Goal: Task Accomplishment & Management: Manage account settings

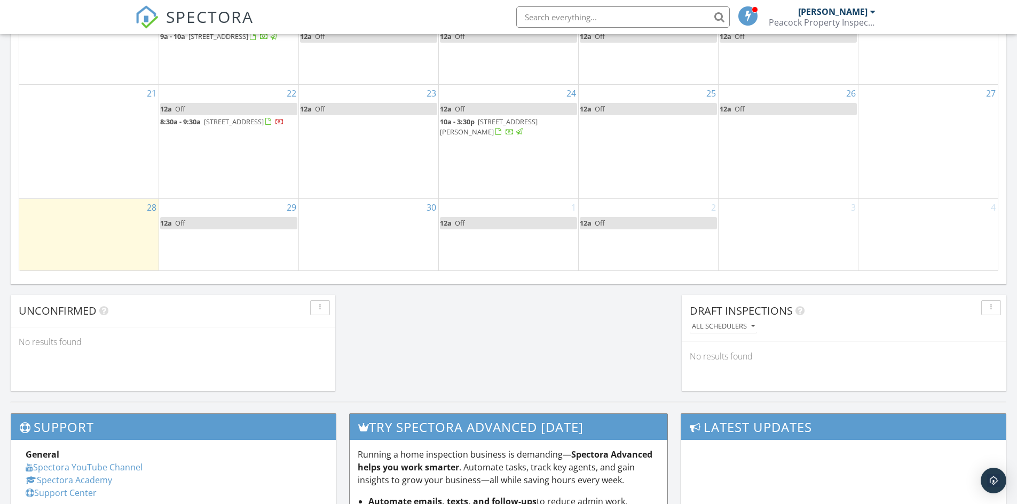
scroll to position [801, 0]
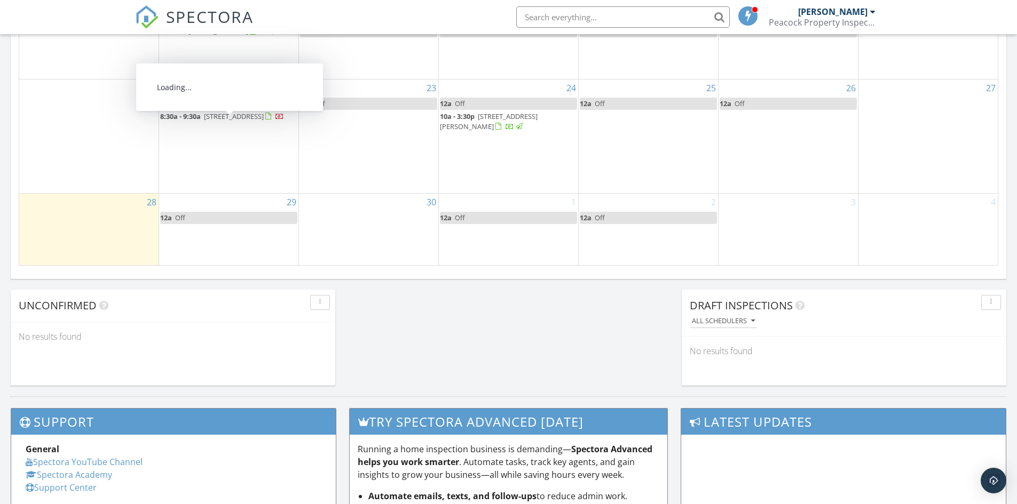
click at [204, 121] on span "2349 Emerald Ridge Loop, Tallahassee 32303" at bounding box center [234, 117] width 60 height 10
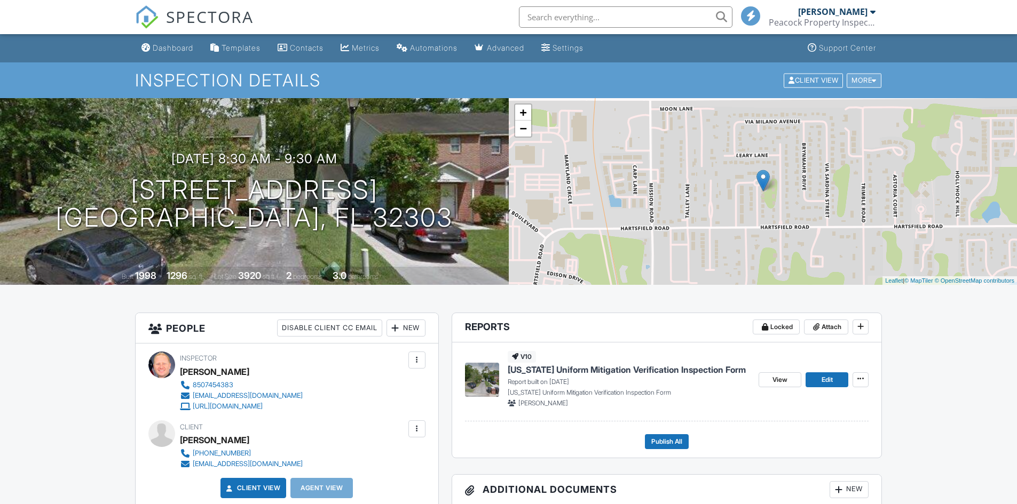
click at [875, 84] on div at bounding box center [874, 80] width 5 height 7
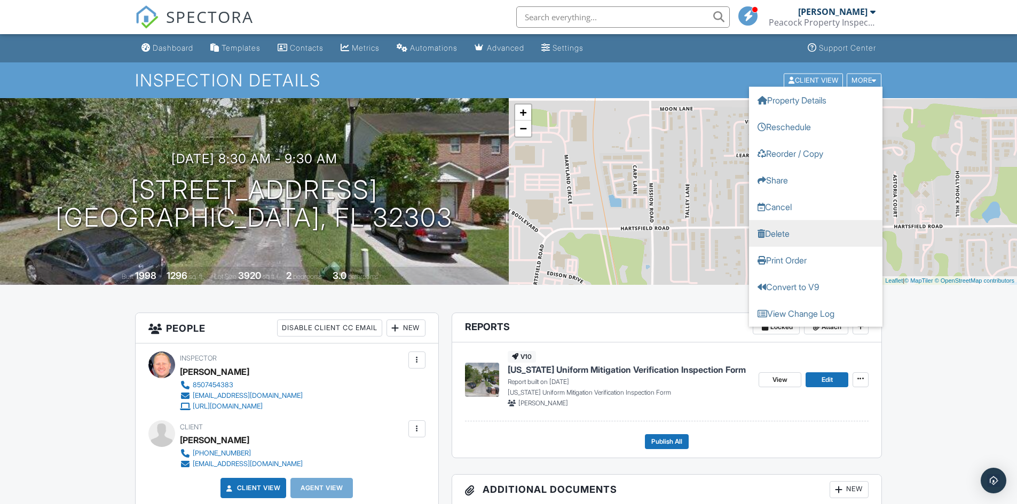
click at [775, 231] on link "Delete" at bounding box center [815, 233] width 133 height 27
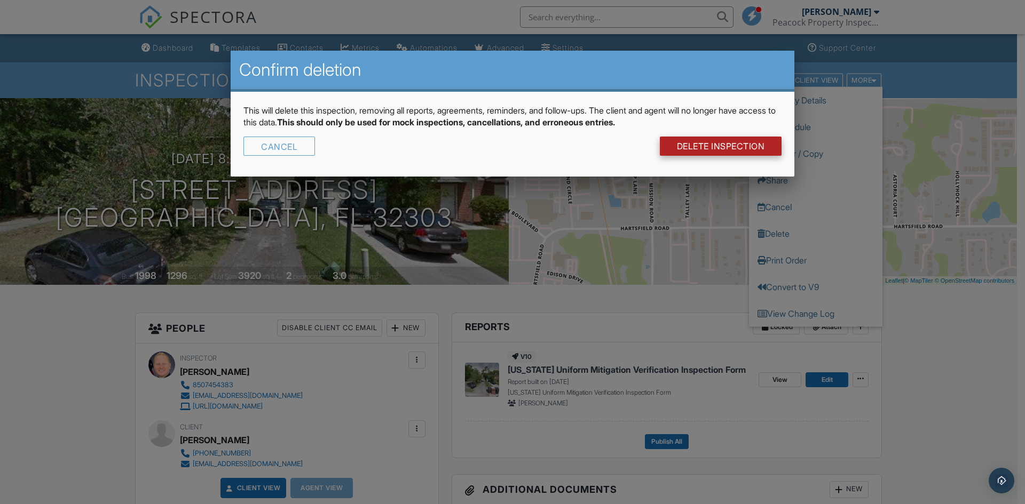
click at [732, 145] on link "DELETE Inspection" at bounding box center [721, 146] width 122 height 19
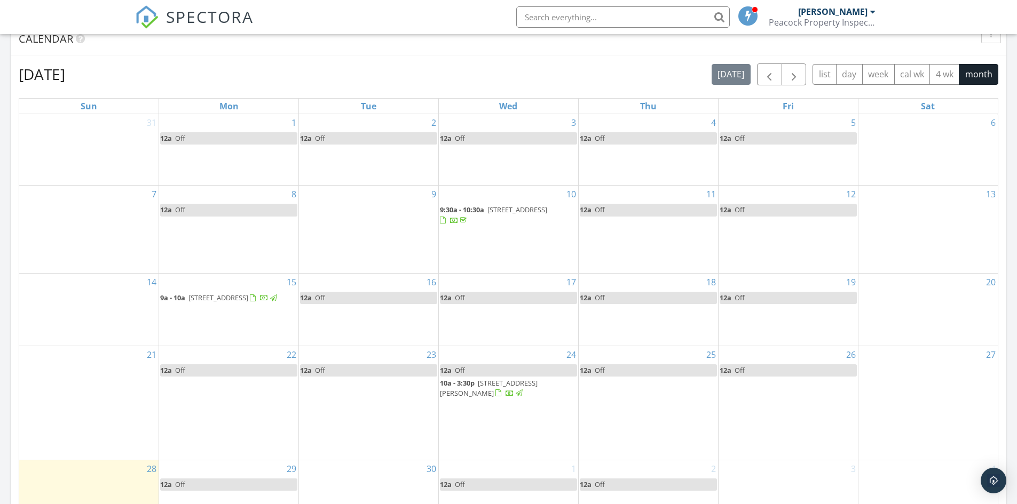
scroll to position [480, 0]
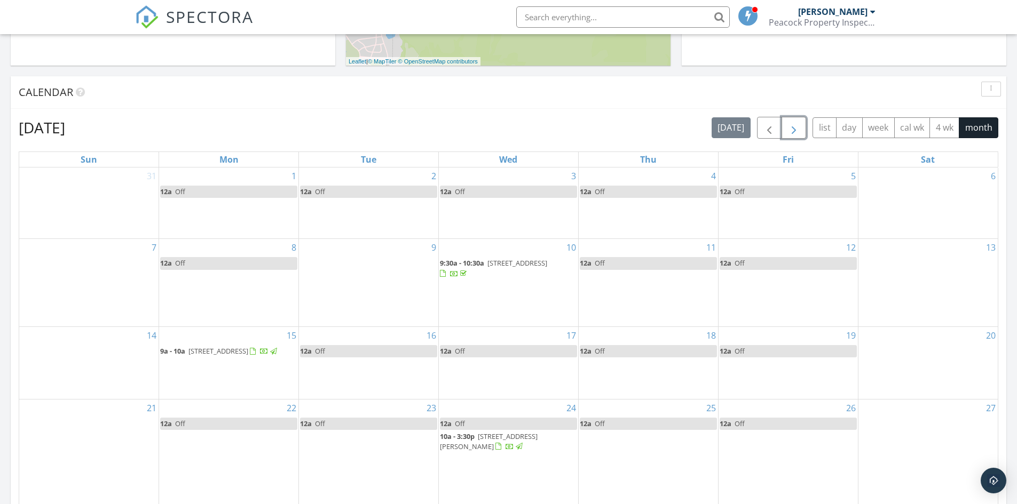
click at [792, 130] on span "button" at bounding box center [793, 128] width 13 height 13
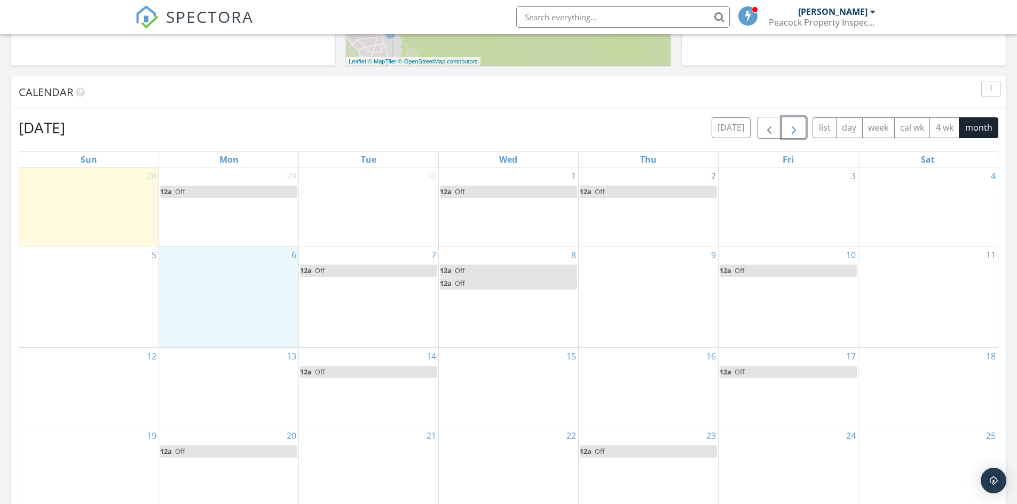
click at [216, 285] on div "6" at bounding box center [228, 297] width 139 height 101
click at [222, 255] on link "Event" at bounding box center [228, 256] width 55 height 17
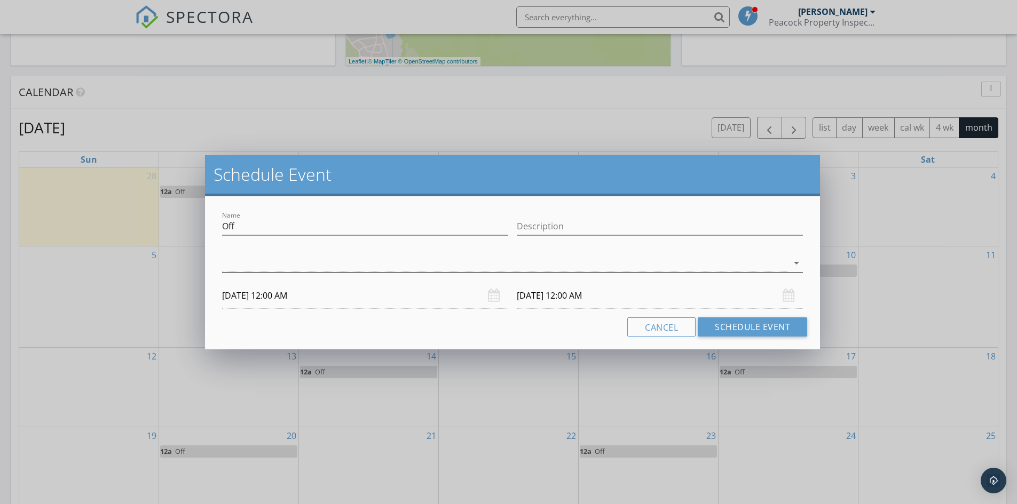
click at [797, 258] on icon "arrow_drop_down" at bounding box center [796, 263] width 13 height 13
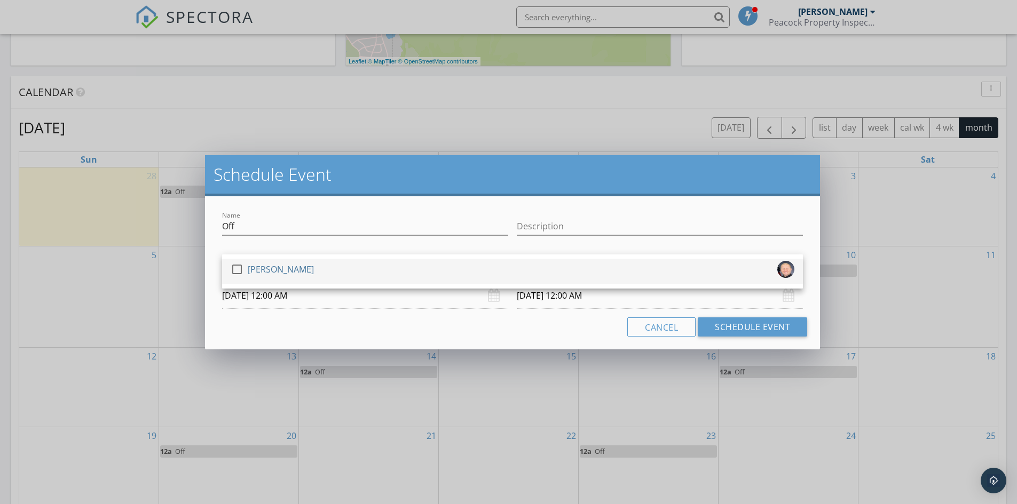
click at [275, 273] on div "[PERSON_NAME]" at bounding box center [281, 269] width 66 height 17
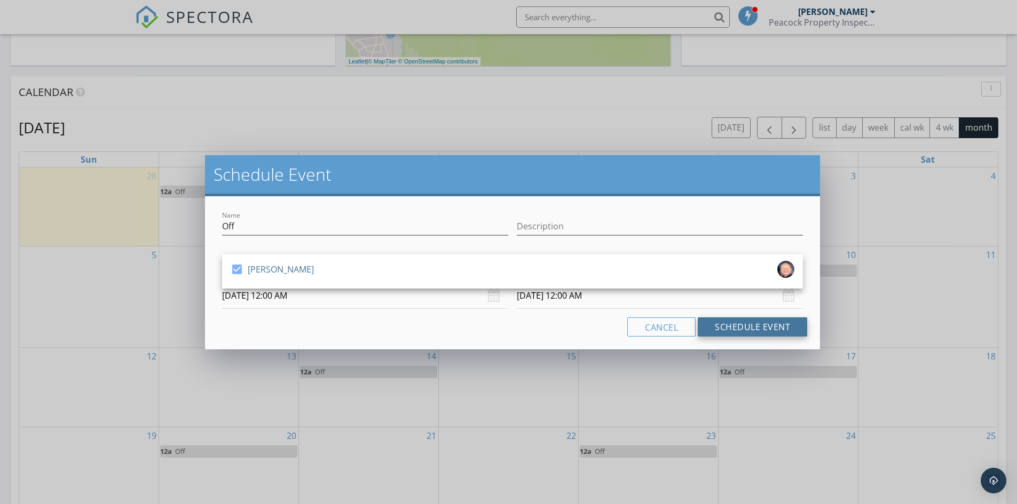
click at [745, 328] on button "Schedule Event" at bounding box center [752, 327] width 109 height 19
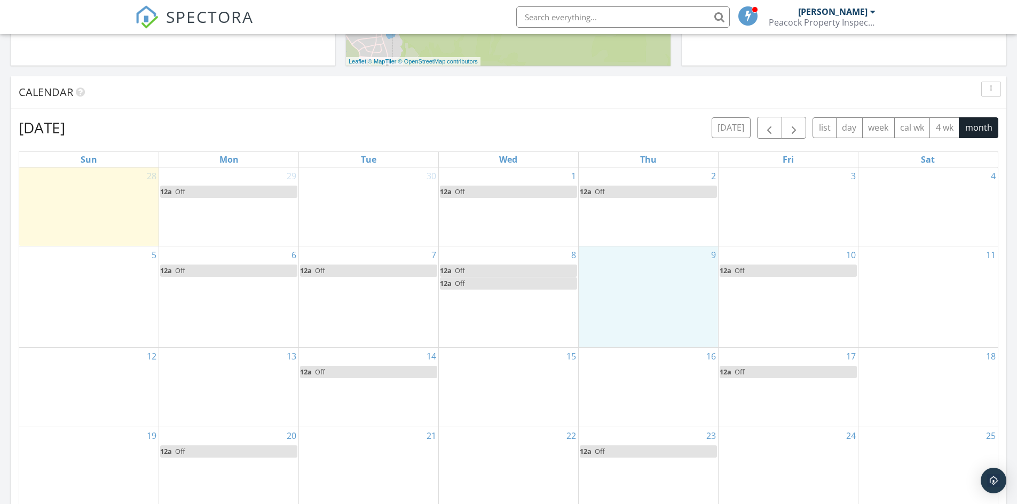
click at [651, 296] on div "9" at bounding box center [648, 297] width 139 height 101
click at [650, 270] on link "Event" at bounding box center [647, 267] width 55 height 17
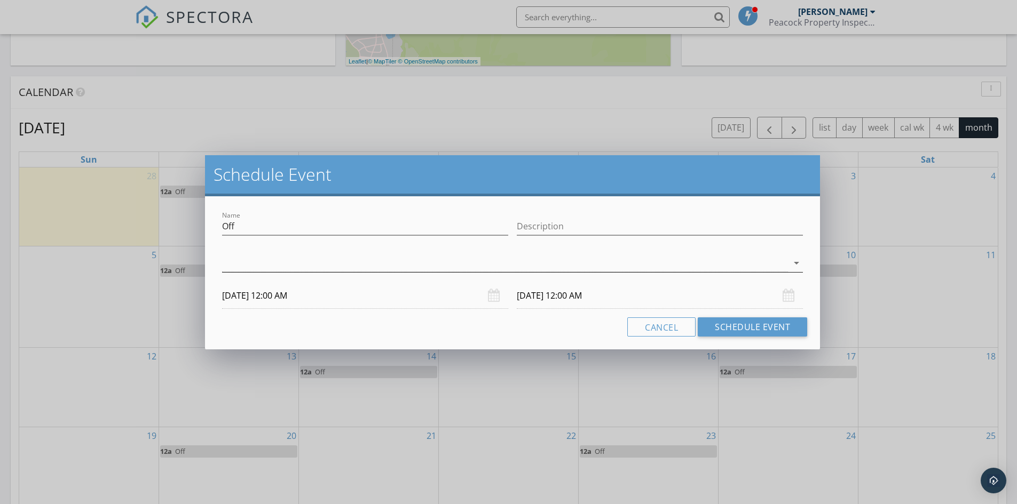
click at [704, 262] on div at bounding box center [505, 264] width 566 height 18
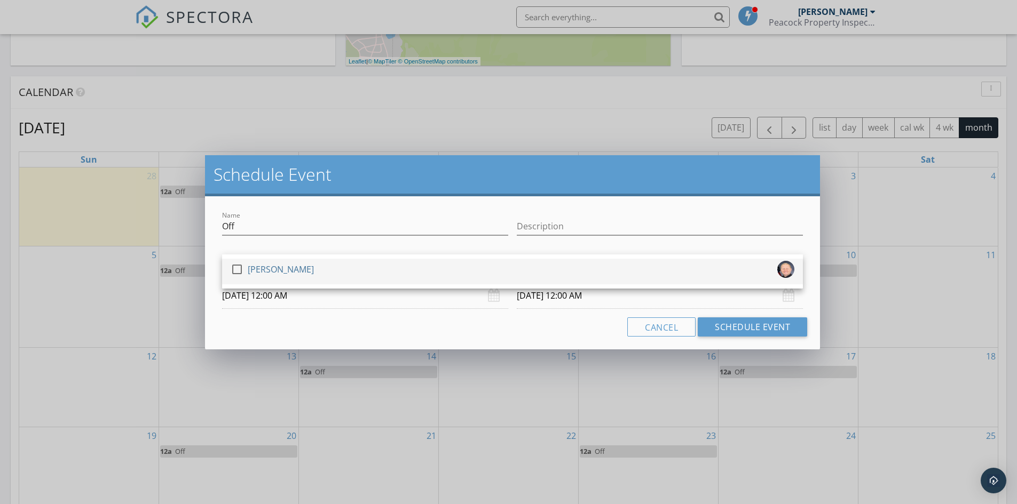
click at [248, 273] on div "[PERSON_NAME]" at bounding box center [281, 269] width 66 height 17
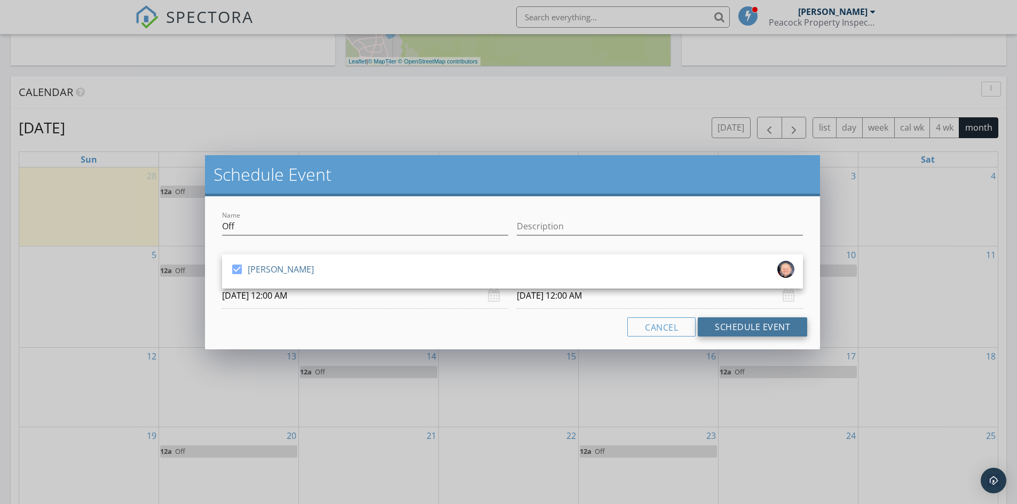
click at [762, 330] on button "Schedule Event" at bounding box center [752, 327] width 109 height 19
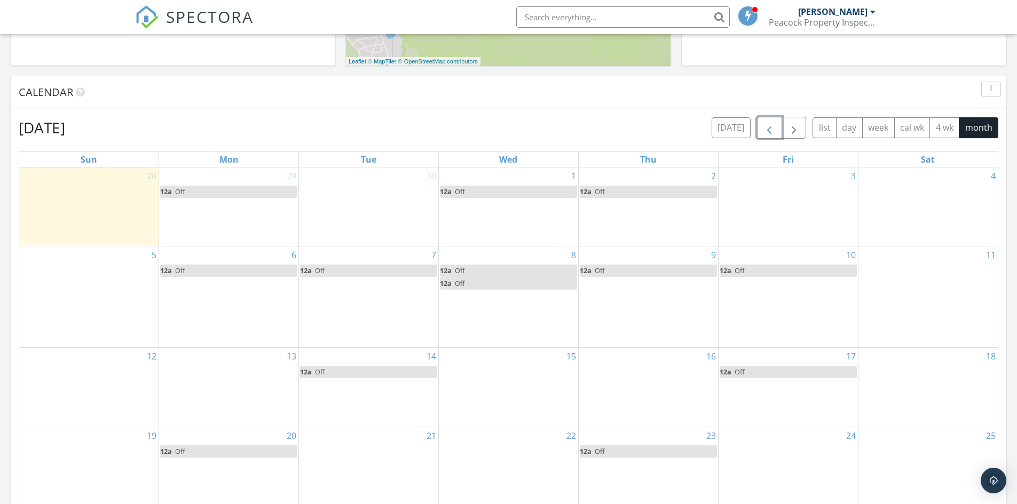
click at [770, 132] on span "button" at bounding box center [769, 128] width 13 height 13
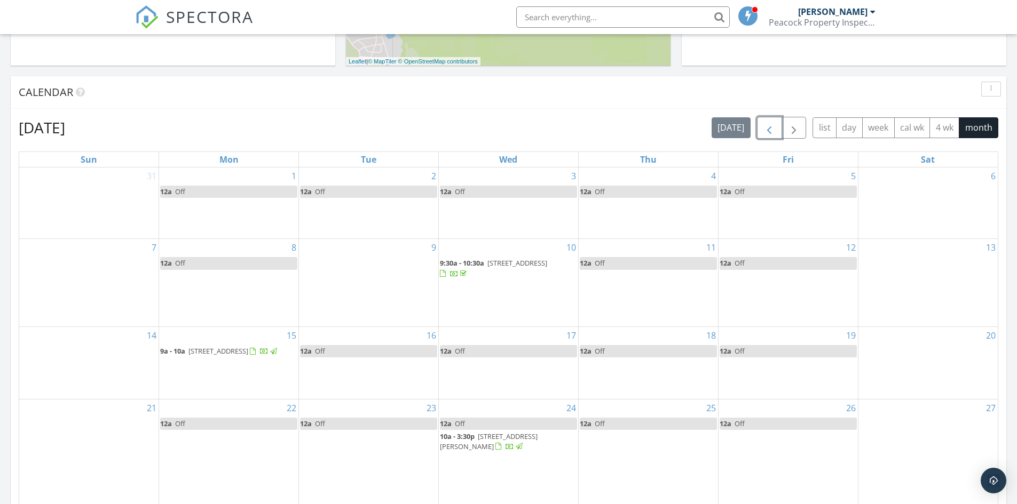
click at [484, 265] on span "9:30a - 10:30a" at bounding box center [462, 263] width 44 height 10
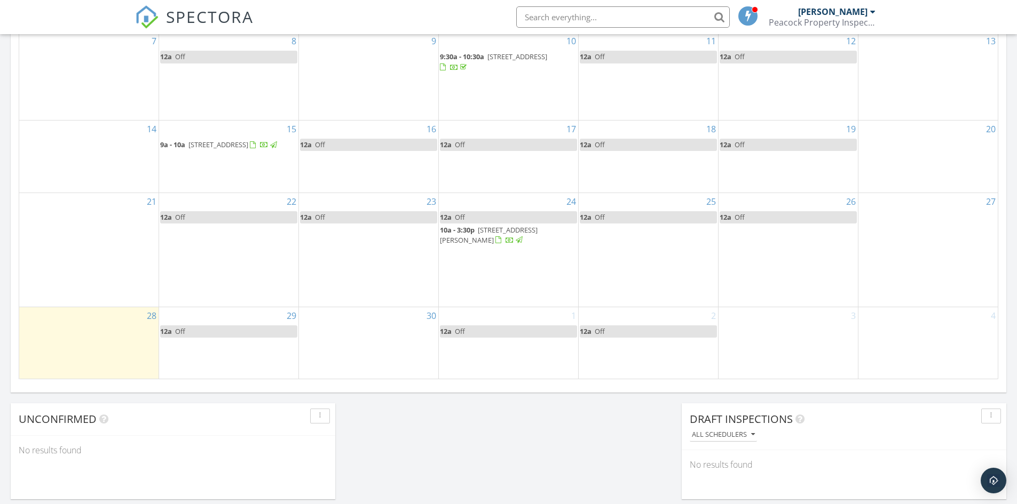
scroll to position [801, 0]
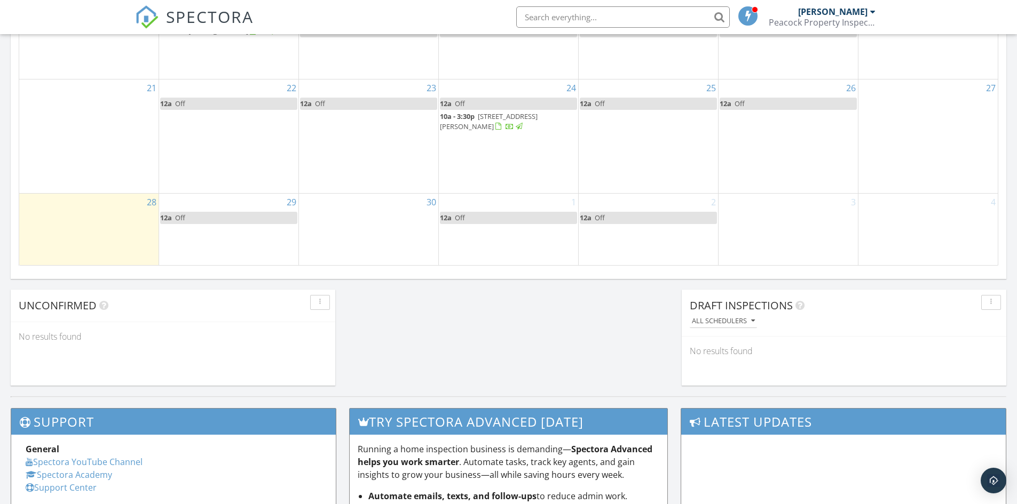
click at [474, 128] on span "10a - 3:30p 2400 W Tharpe St, Tallahassee 32303" at bounding box center [508, 122] width 137 height 21
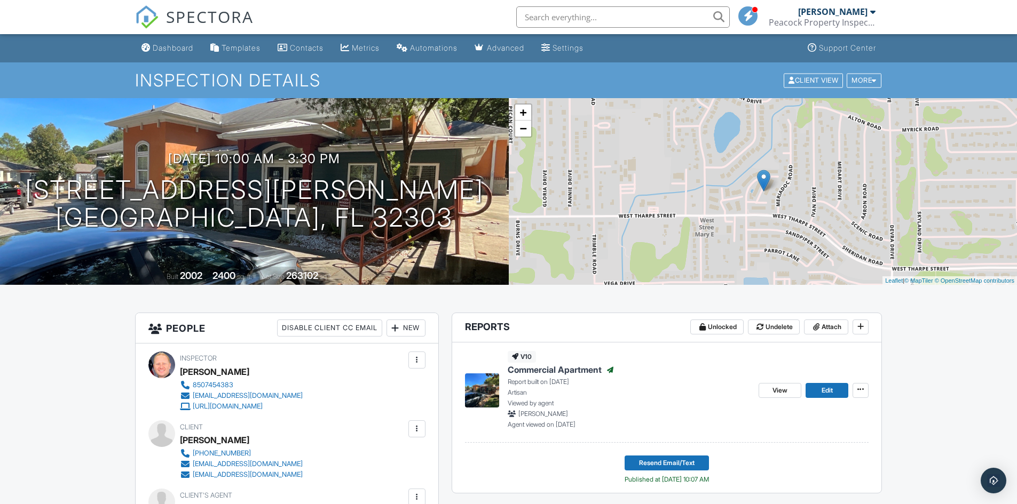
click at [868, 11] on div "[PERSON_NAME]" at bounding box center [836, 11] width 77 height 11
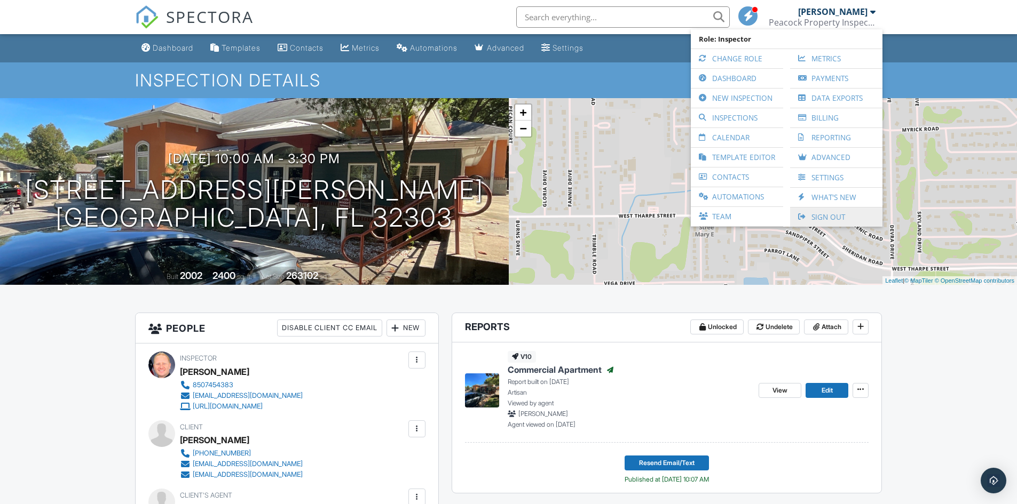
click at [836, 216] on link "Sign Out" at bounding box center [836, 217] width 82 height 19
